Goal: Transaction & Acquisition: Purchase product/service

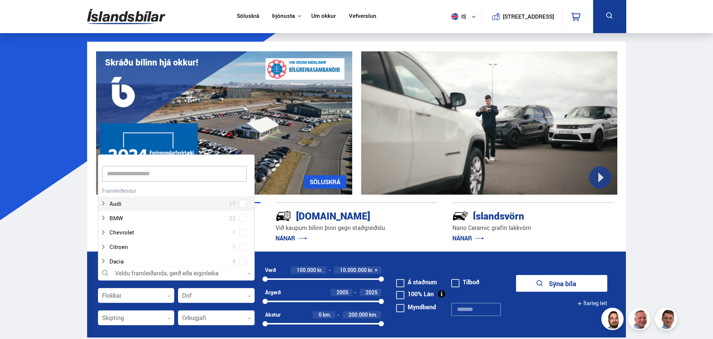
click at [248, 275] on div at bounding box center [176, 273] width 157 height 15
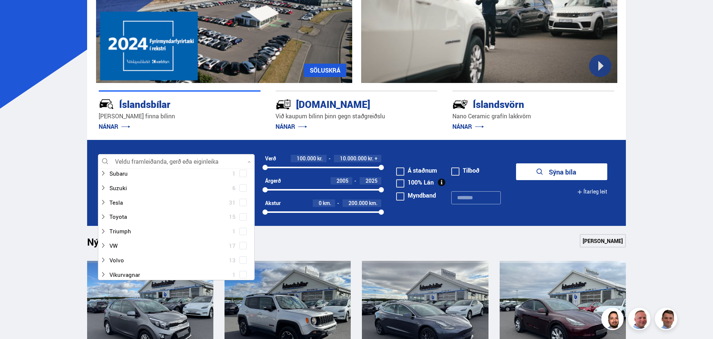
scroll to position [521, 0]
click at [149, 203] on div at bounding box center [168, 202] width 137 height 11
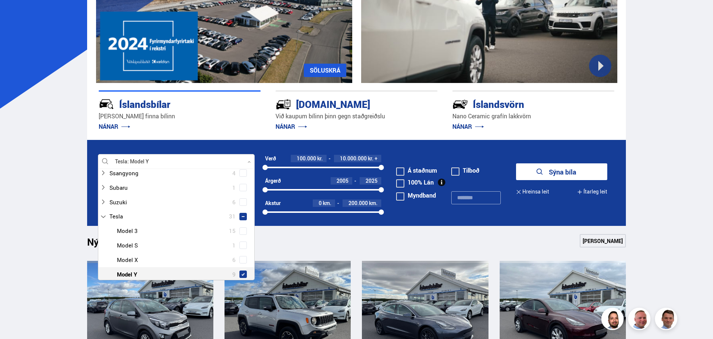
click at [241, 273] on span at bounding box center [242, 274] width 3 height 3
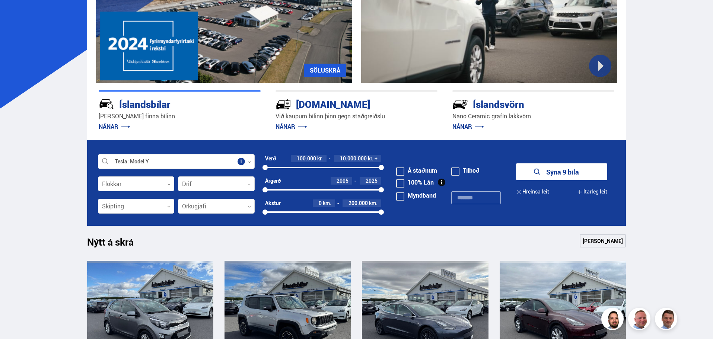
click at [570, 169] on button "Sýna 9 bíla" at bounding box center [561, 171] width 91 height 17
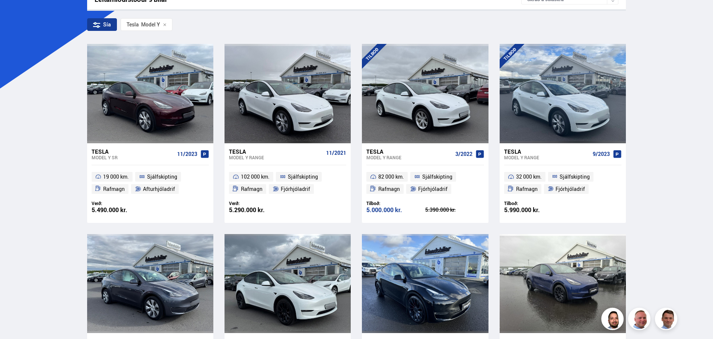
scroll to position [149, 0]
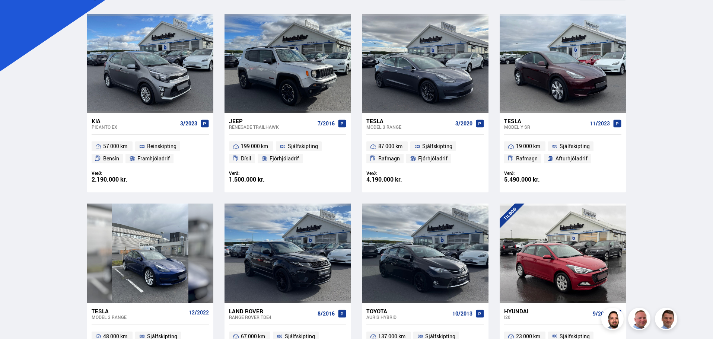
scroll to position [112, 0]
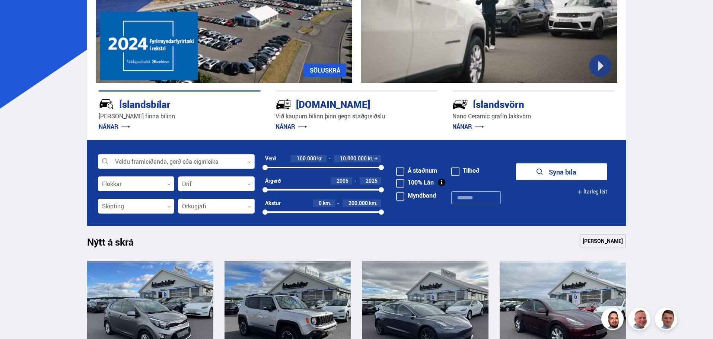
click at [249, 160] on icon at bounding box center [248, 161] width 3 height 3
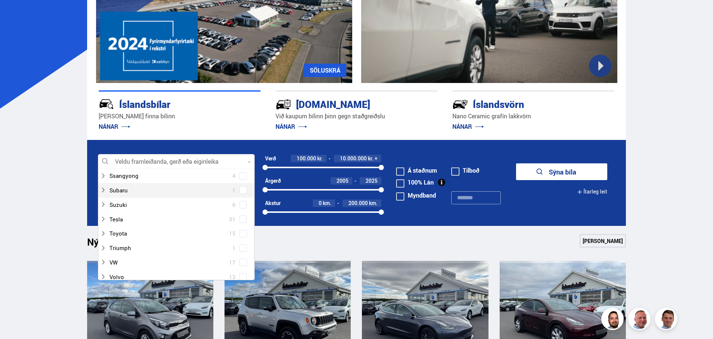
scroll to position [521, 0]
click at [241, 202] on span at bounding box center [242, 202] width 3 height 3
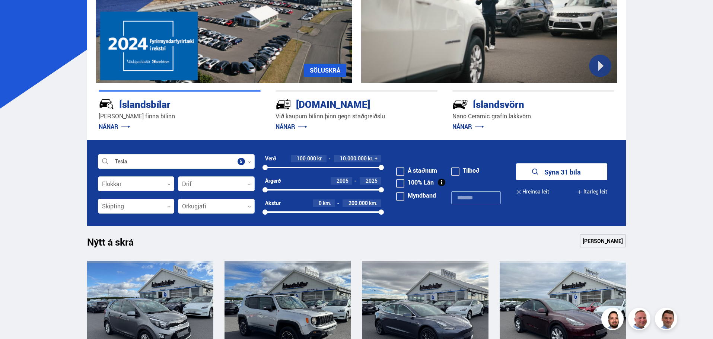
click at [560, 167] on button "Sýna 31 bíla" at bounding box center [561, 171] width 91 height 17
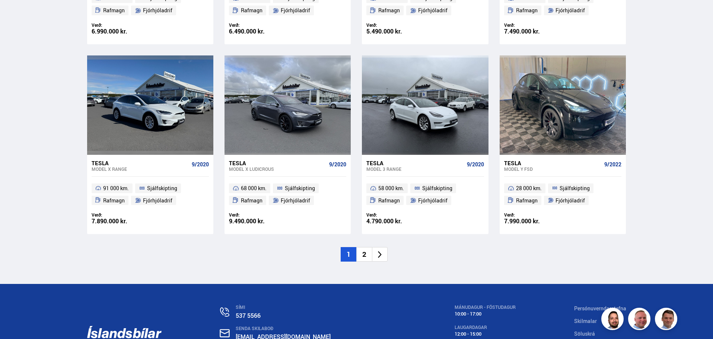
scroll to position [1143, 0]
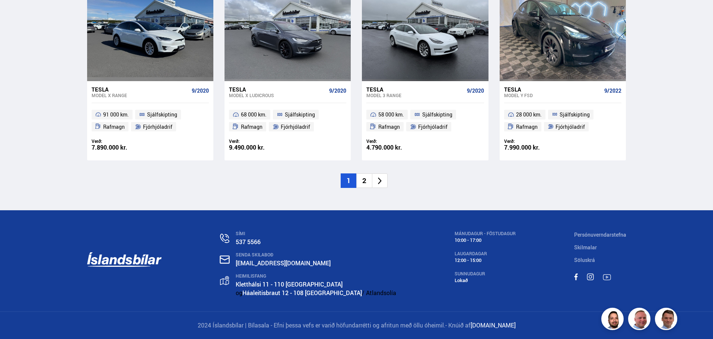
click at [366, 181] on li "2" at bounding box center [364, 180] width 16 height 15
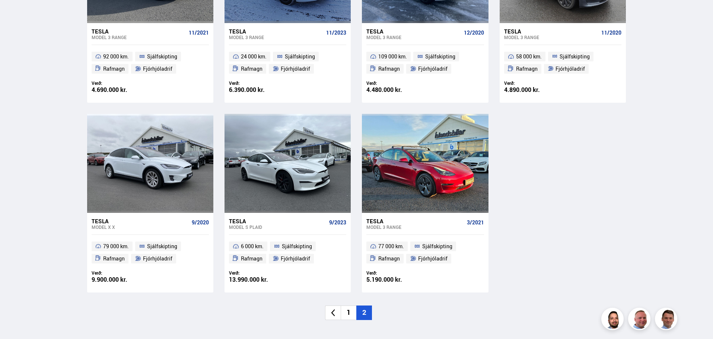
scroll to position [260, 0]
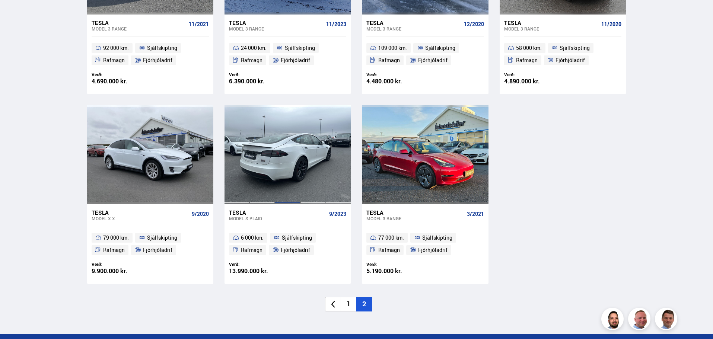
click at [282, 179] on div at bounding box center [287, 154] width 25 height 99
